Goal: Task Accomplishment & Management: Manage account settings

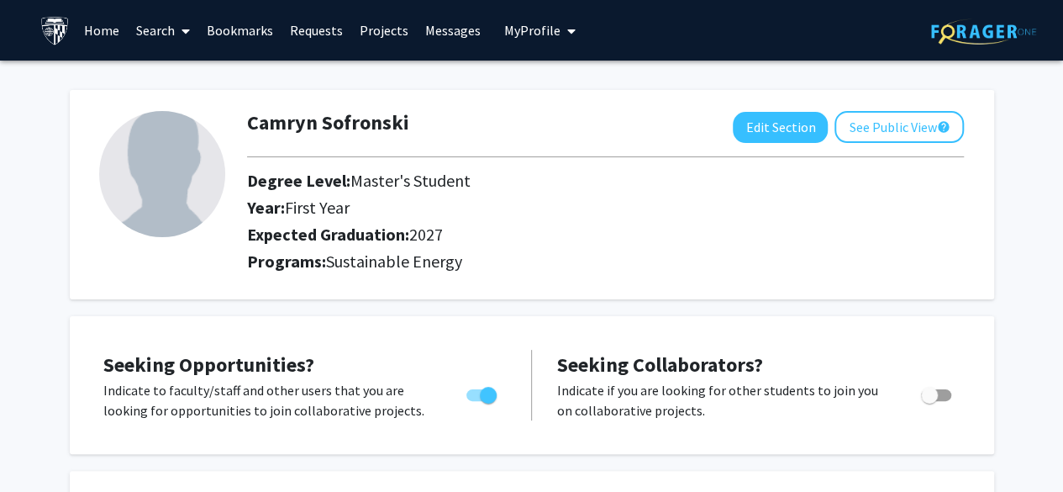
click at [178, 162] on img at bounding box center [162, 174] width 126 height 126
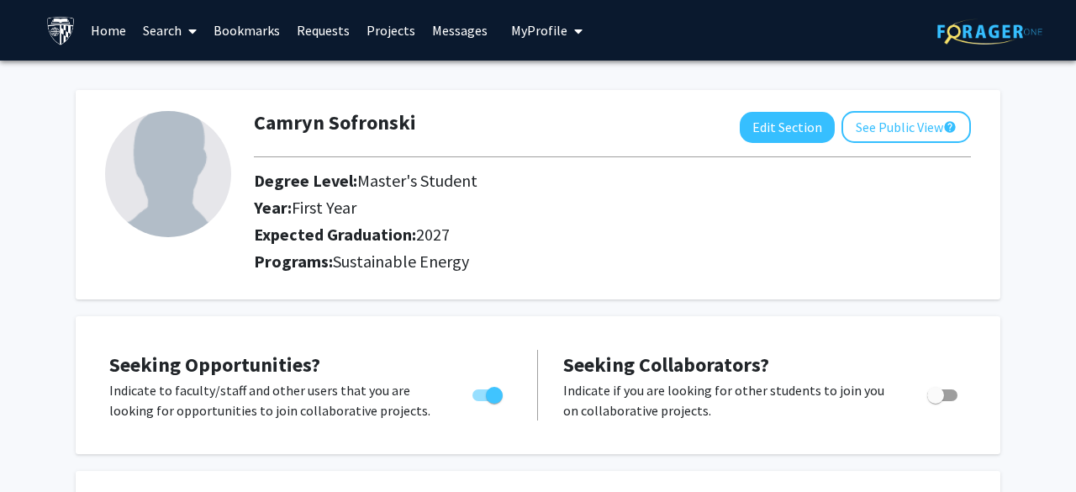
click at [534, 25] on span "My Profile" at bounding box center [539, 30] width 56 height 17
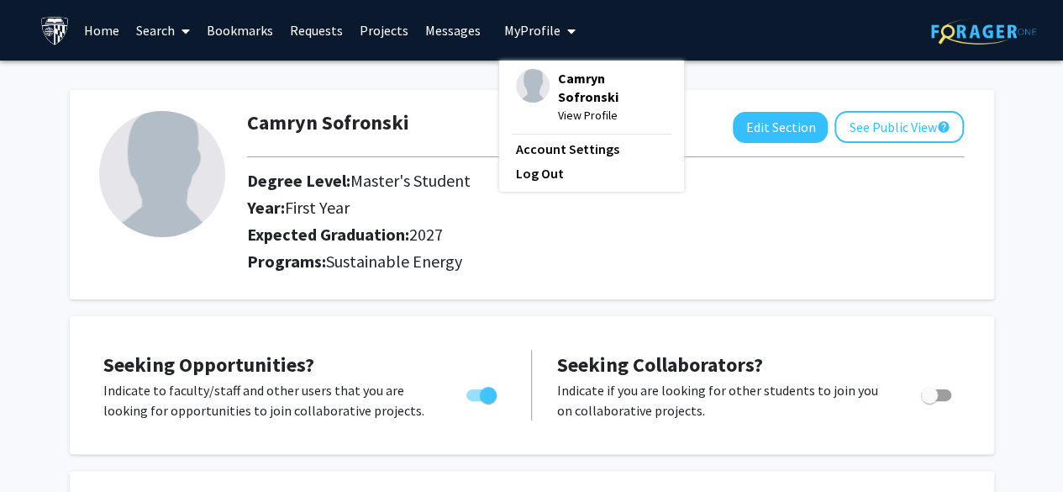
click at [560, 106] on span "View Profile" at bounding box center [612, 115] width 109 height 18
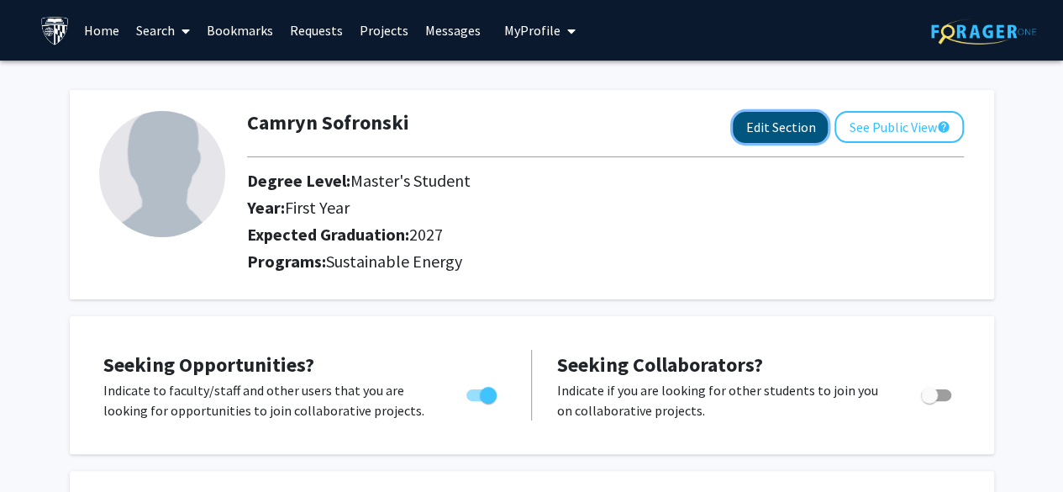
click at [782, 128] on button "Edit Section" at bounding box center [780, 127] width 95 height 31
select select "first_year"
select select "2027"
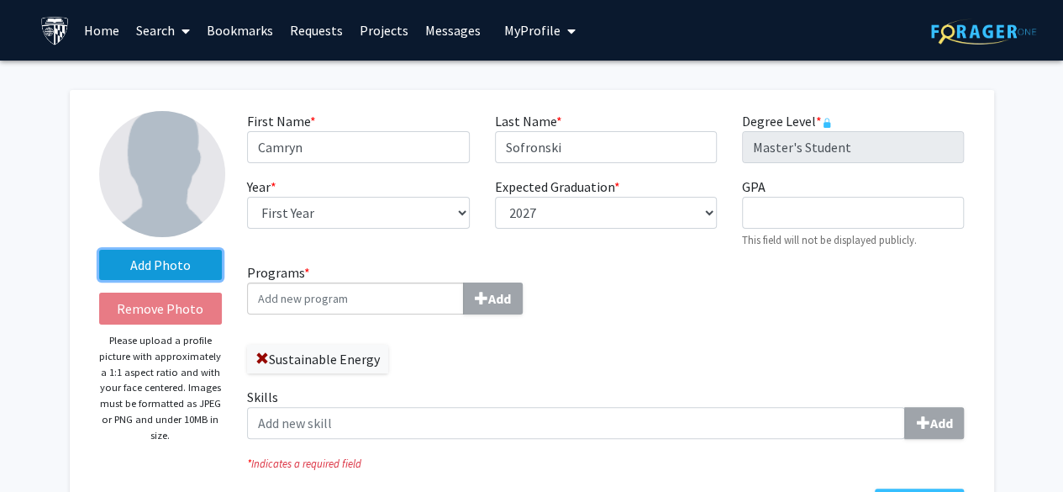
click at [156, 251] on label "Add Photo" at bounding box center [161, 265] width 124 height 30
click at [0, 0] on input "Add Photo" at bounding box center [0, 0] width 0 height 0
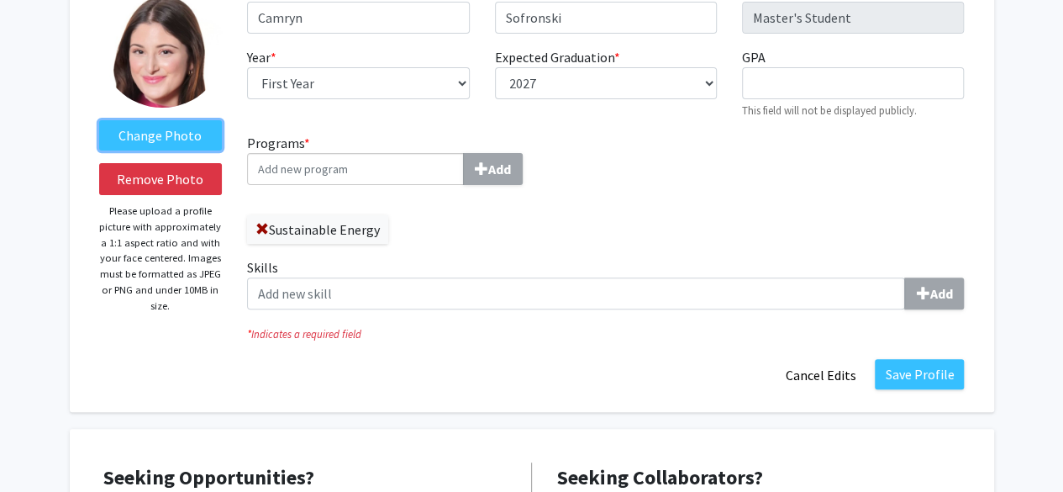
scroll to position [132, 0]
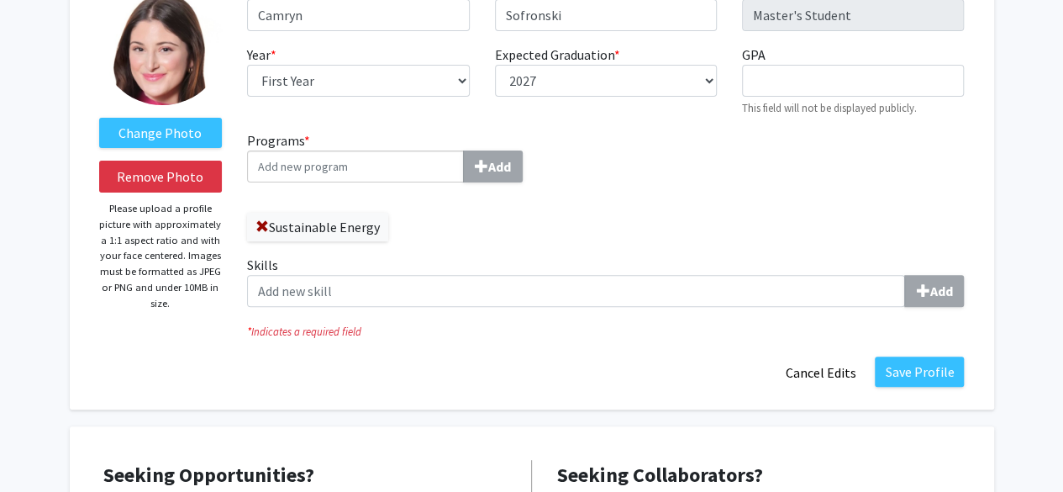
click at [425, 161] on input "Programs * Add" at bounding box center [355, 166] width 217 height 32
click at [597, 182] on div "Programs * Add Sustainable Energy" at bounding box center [419, 192] width 371 height 124
click at [708, 271] on label "Skills Add" at bounding box center [605, 281] width 717 height 52
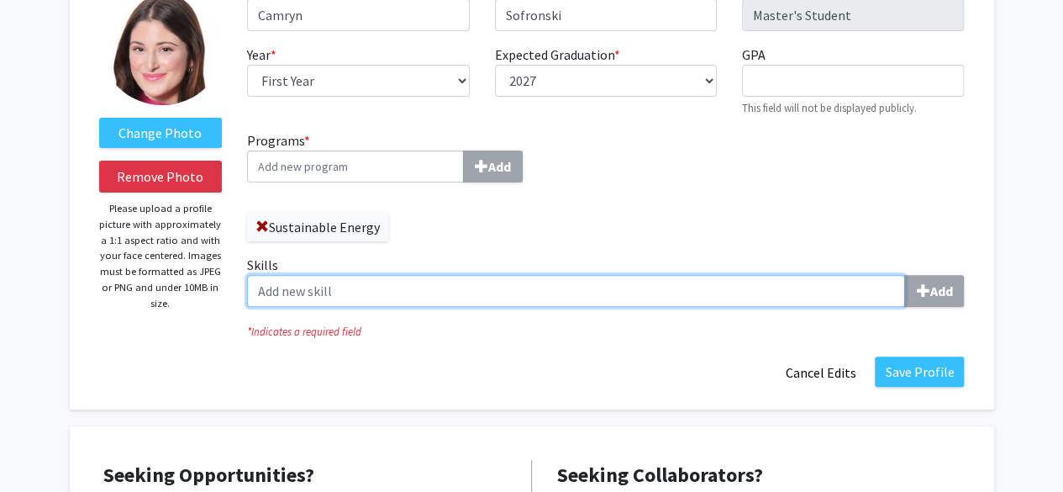
click at [708, 275] on input "Skills Add" at bounding box center [576, 291] width 658 height 32
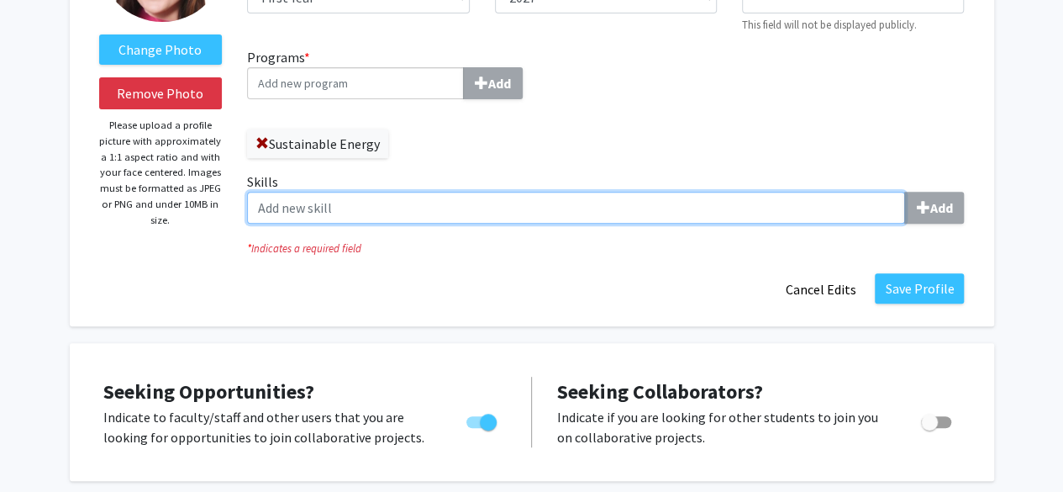
scroll to position [208, 0]
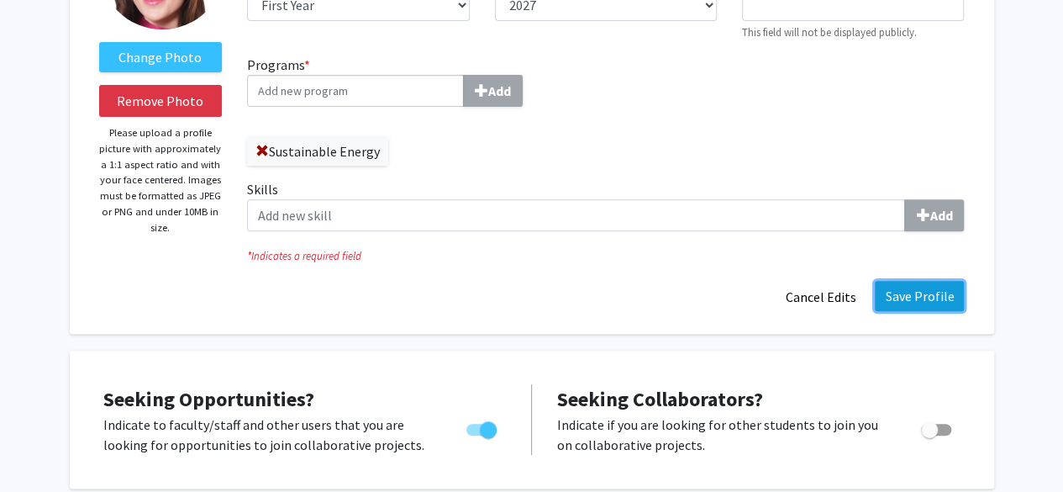
click at [924, 287] on button "Save Profile" at bounding box center [919, 296] width 89 height 30
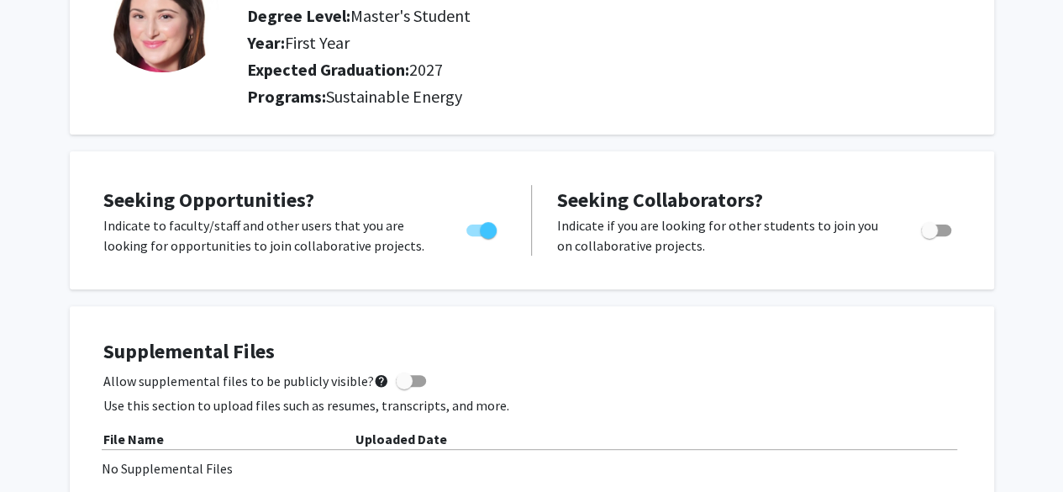
scroll to position [0, 0]
